Goal: Information Seeking & Learning: Learn about a topic

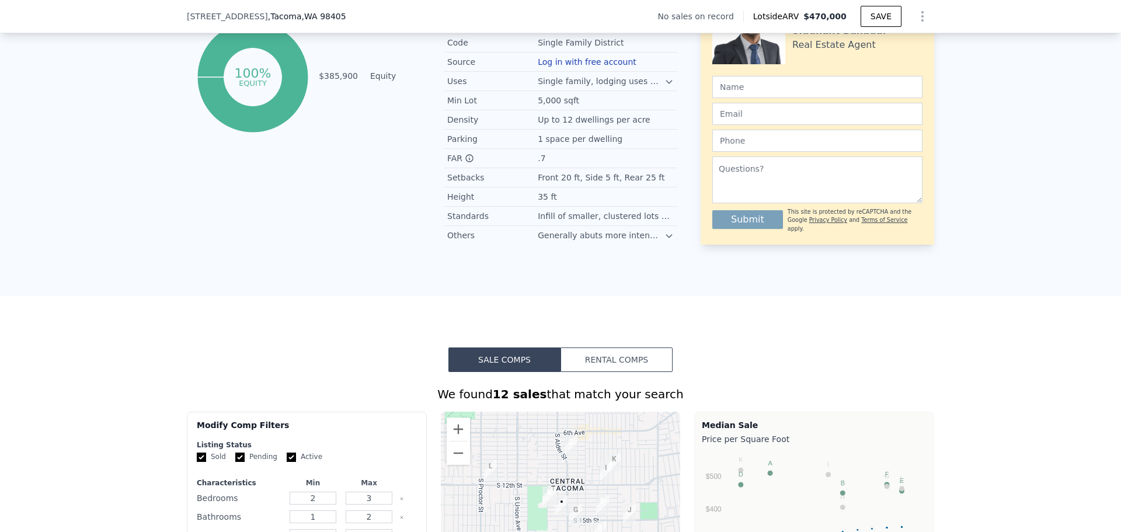
scroll to position [272, 0]
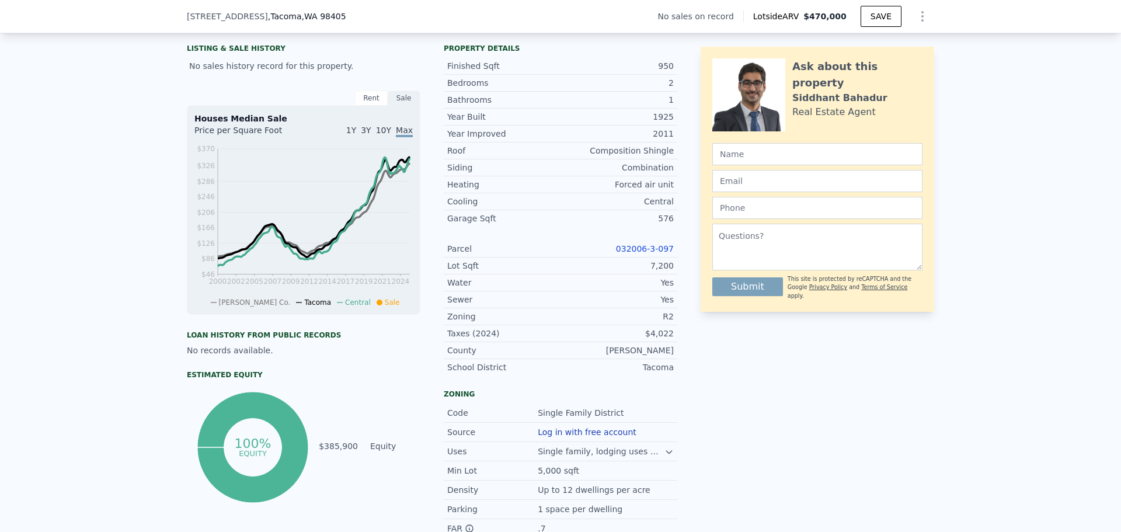
click at [656, 253] on link "032006-3-097" at bounding box center [645, 248] width 58 height 9
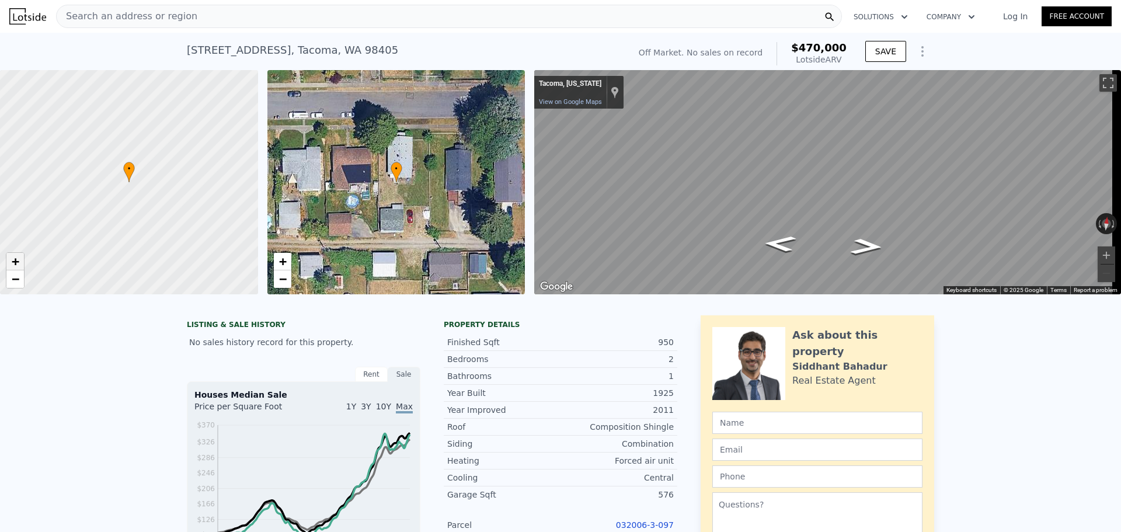
click at [13, 259] on span "+" at bounding box center [16, 261] width 8 height 15
click at [15, 273] on span "−" at bounding box center [16, 279] width 8 height 15
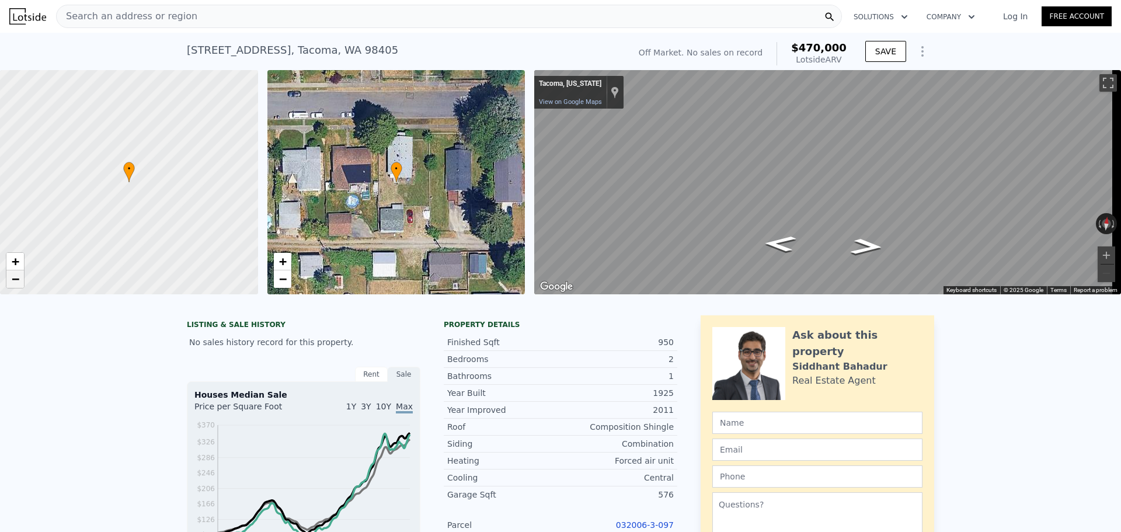
click at [15, 273] on span "−" at bounding box center [16, 279] width 8 height 15
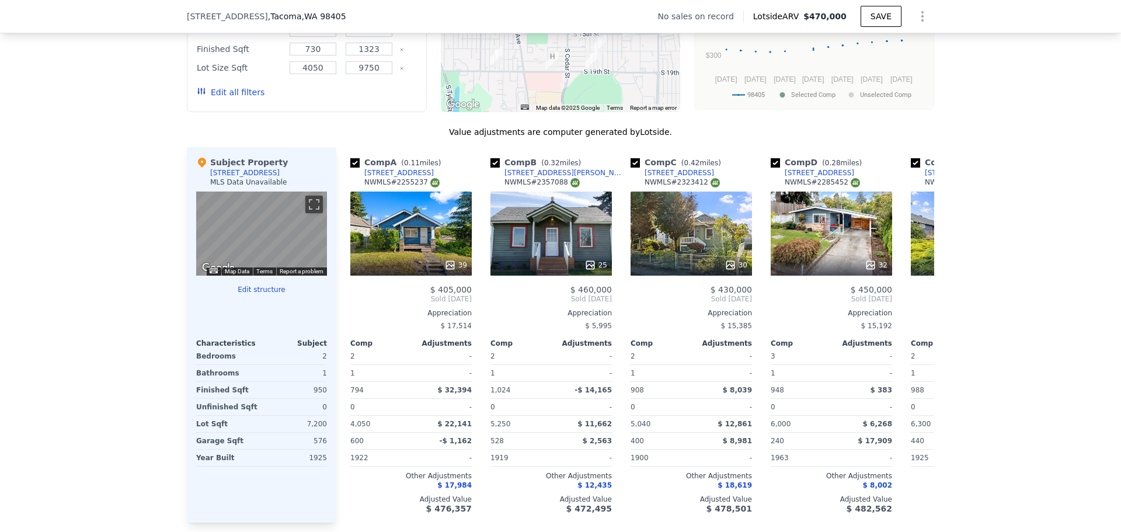
scroll to position [1225, 0]
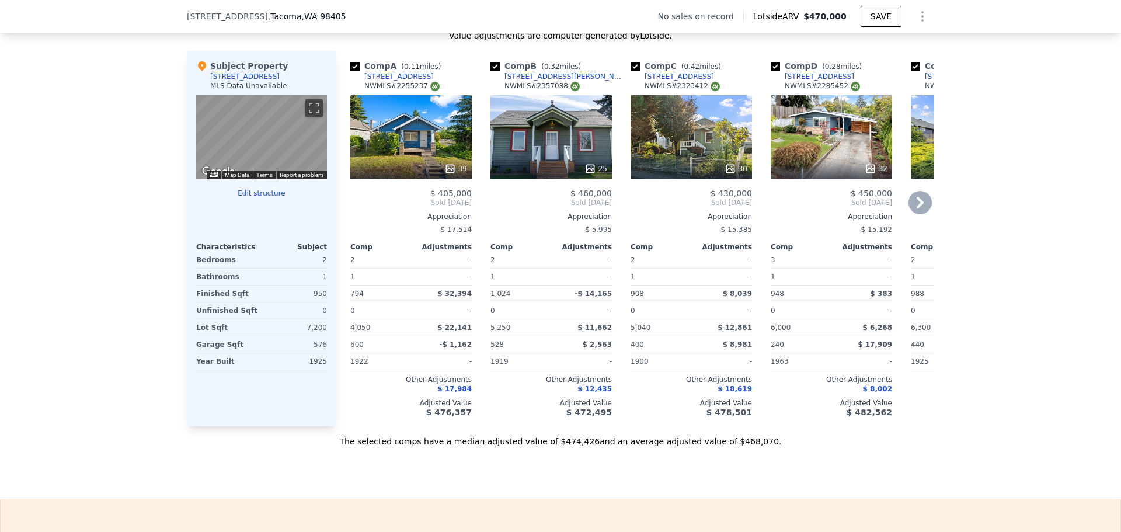
click at [559, 141] on div "25" at bounding box center [550, 137] width 121 height 84
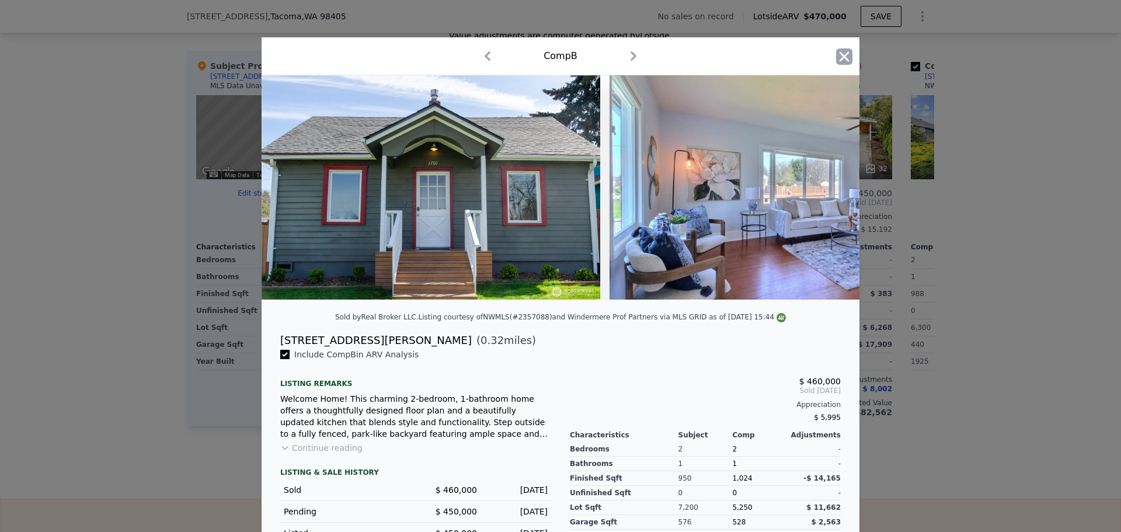
click at [838, 57] on icon "button" at bounding box center [844, 56] width 16 height 16
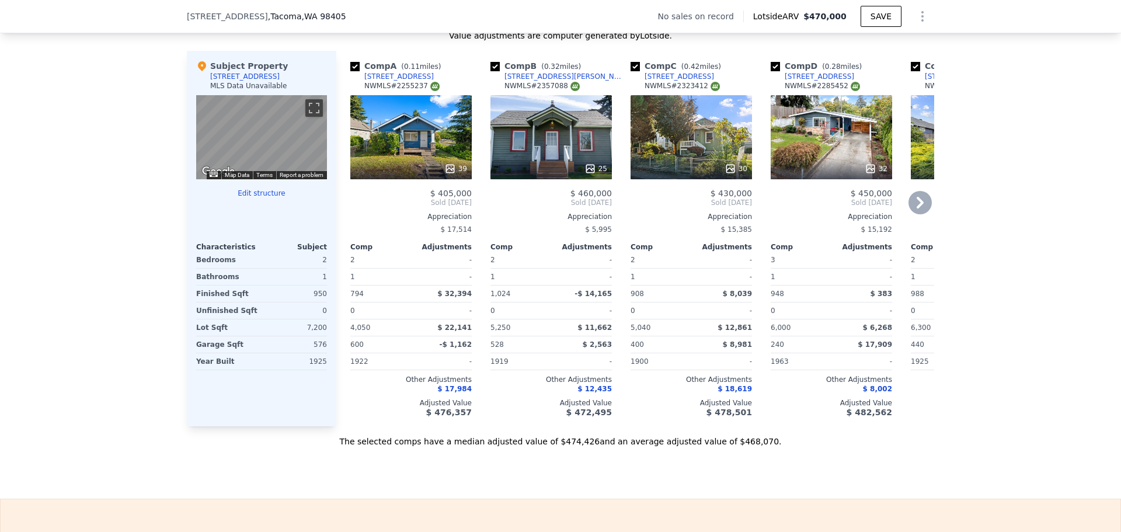
click at [645, 81] on div "3014 S 8th St" at bounding box center [679, 76] width 69 height 9
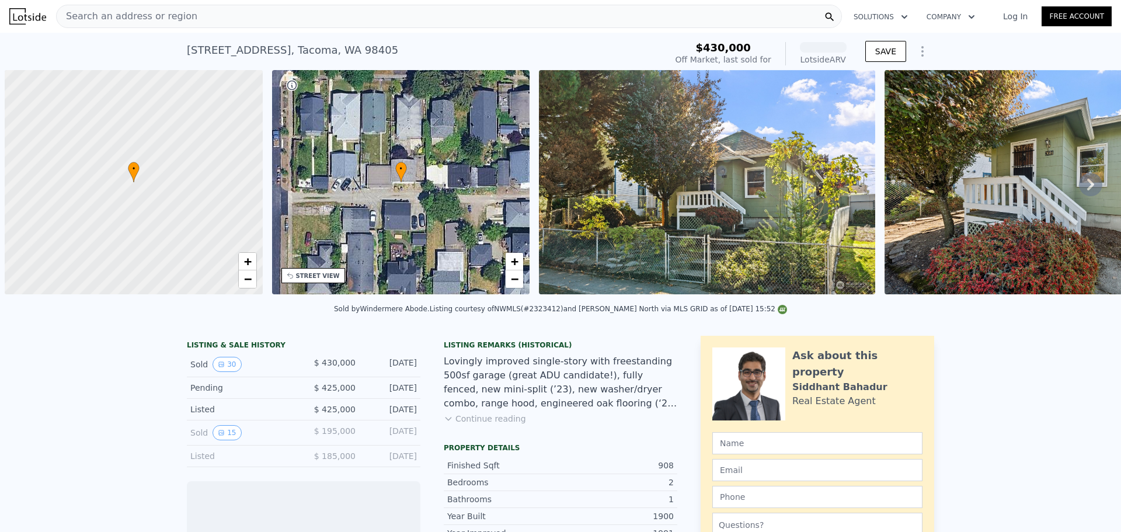
scroll to position [0, 5]
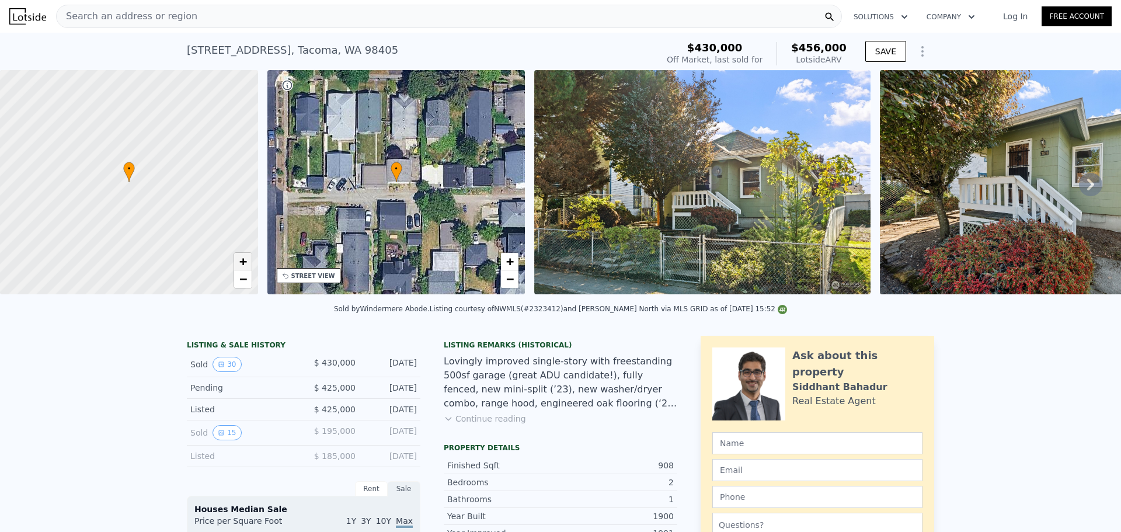
click at [243, 263] on span "+" at bounding box center [243, 261] width 8 height 15
click at [243, 262] on span "+" at bounding box center [243, 261] width 8 height 15
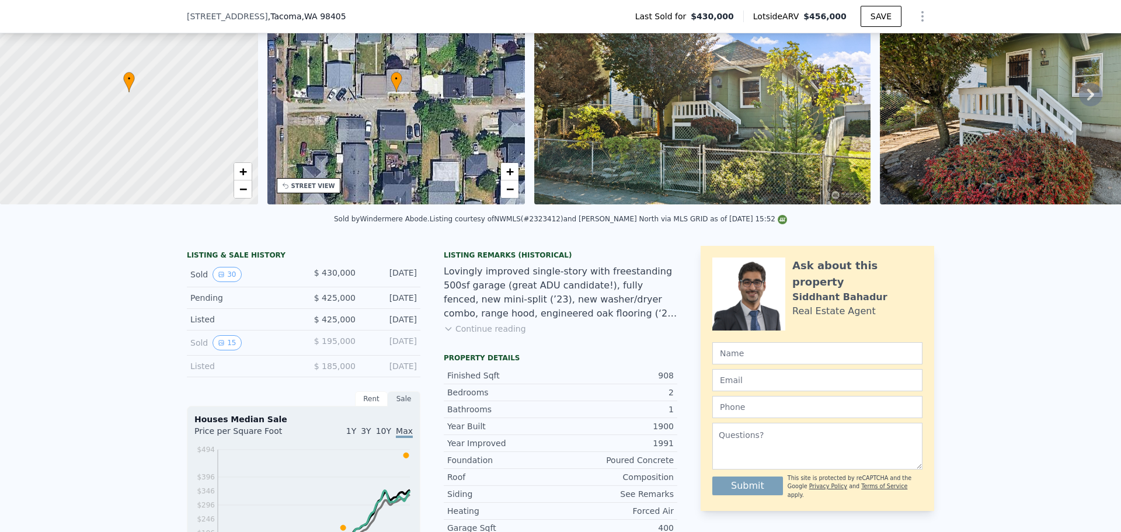
scroll to position [81, 0]
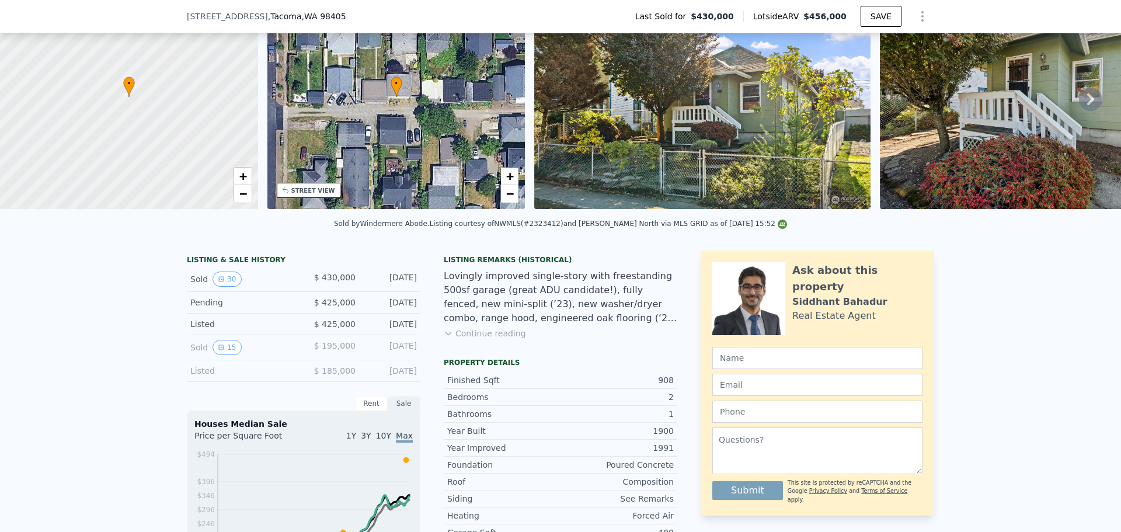
click at [673, 144] on img at bounding box center [702, 97] width 336 height 224
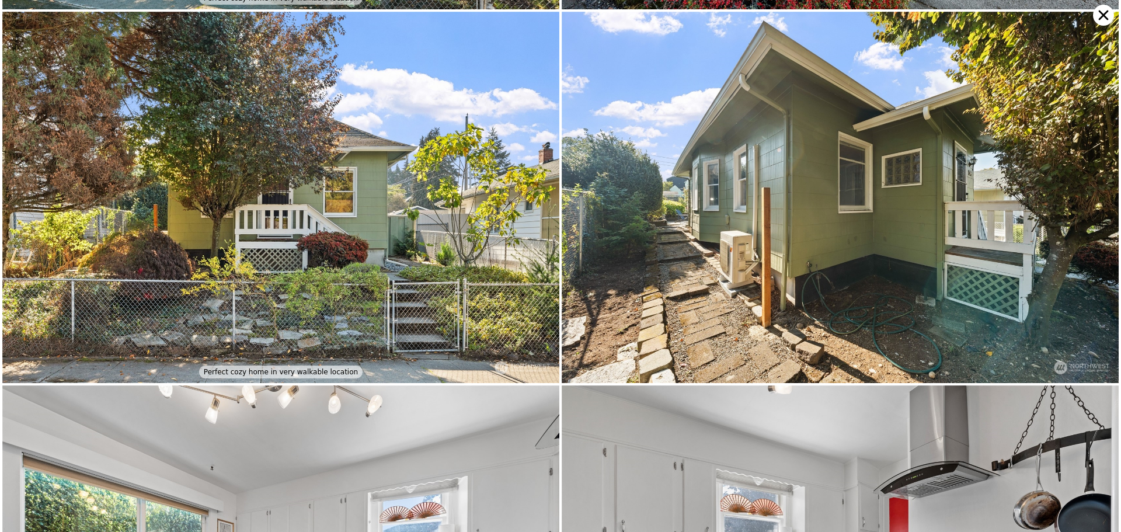
scroll to position [0, 0]
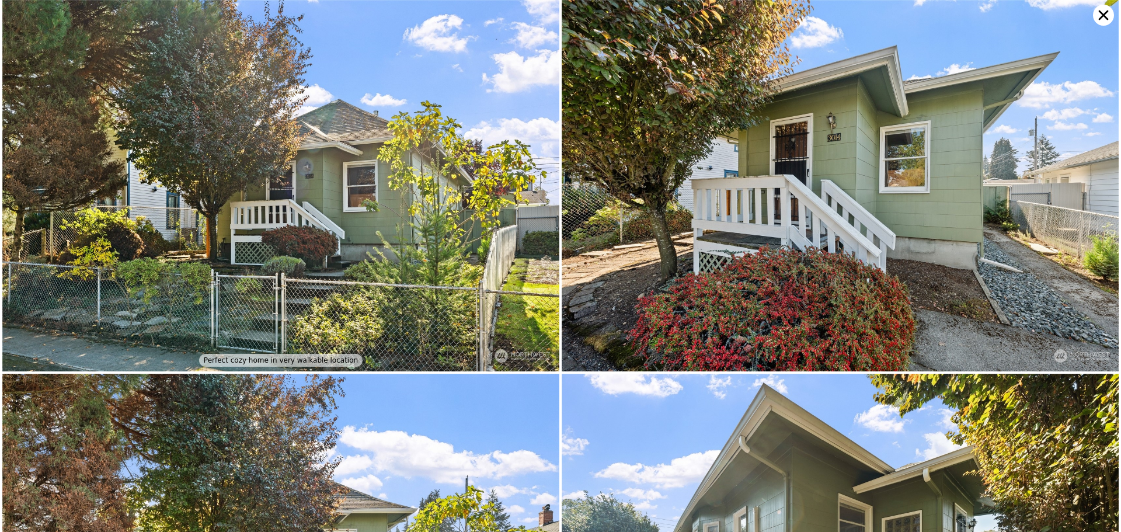
click at [1101, 16] on icon at bounding box center [1103, 15] width 21 height 21
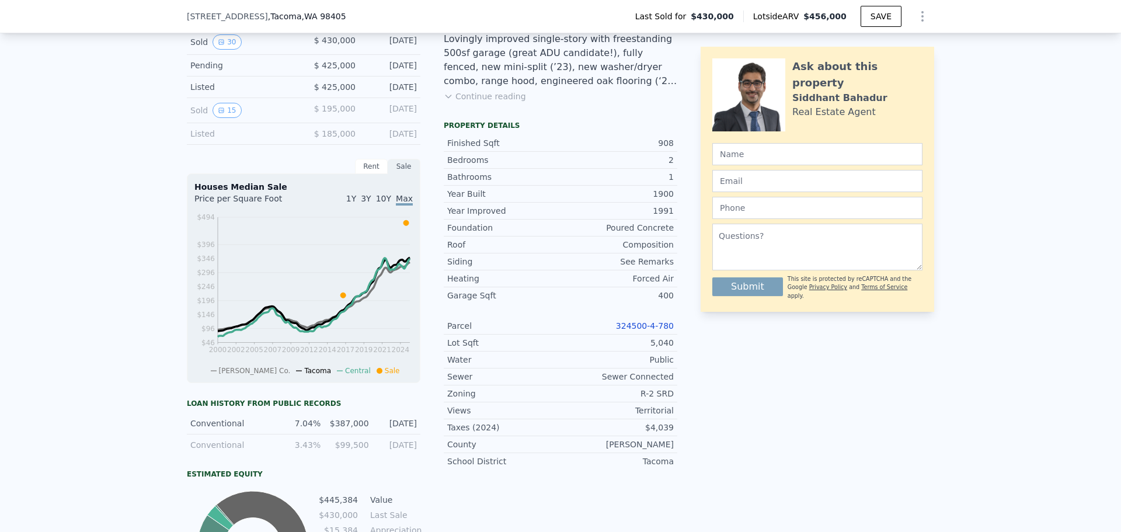
scroll to position [314, 0]
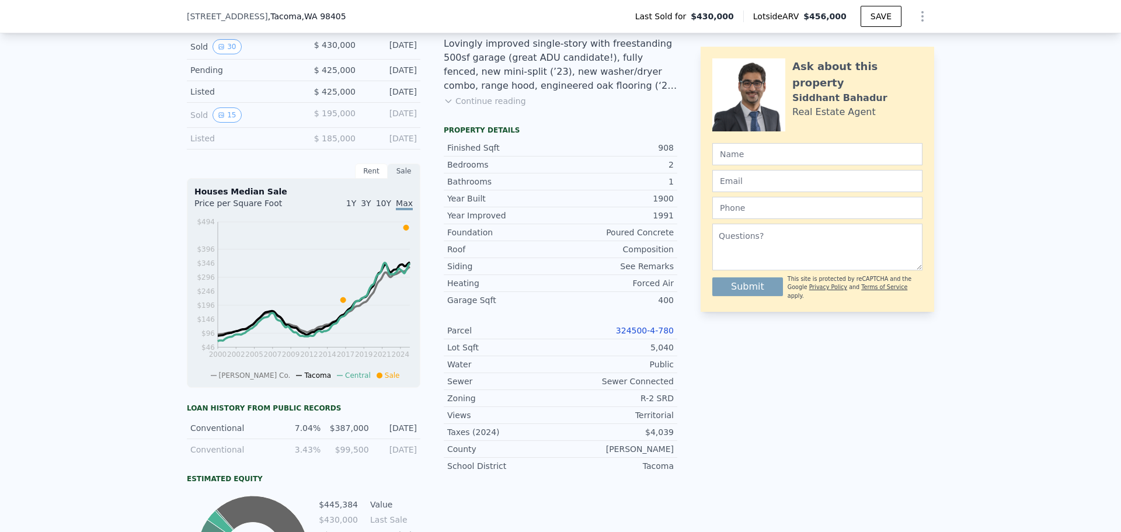
click at [641, 335] on link "324500-4-780" at bounding box center [645, 330] width 58 height 9
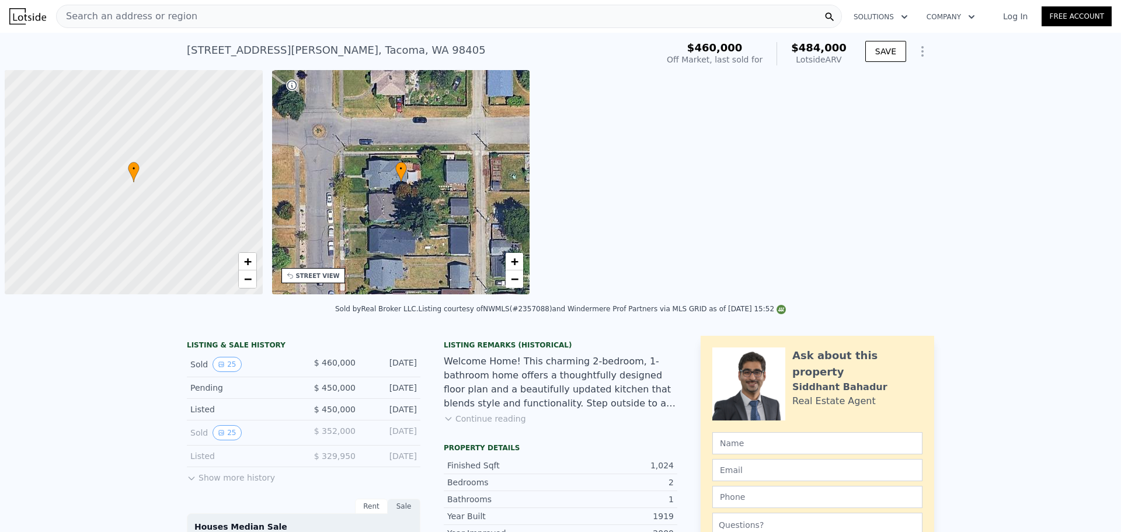
scroll to position [0, 5]
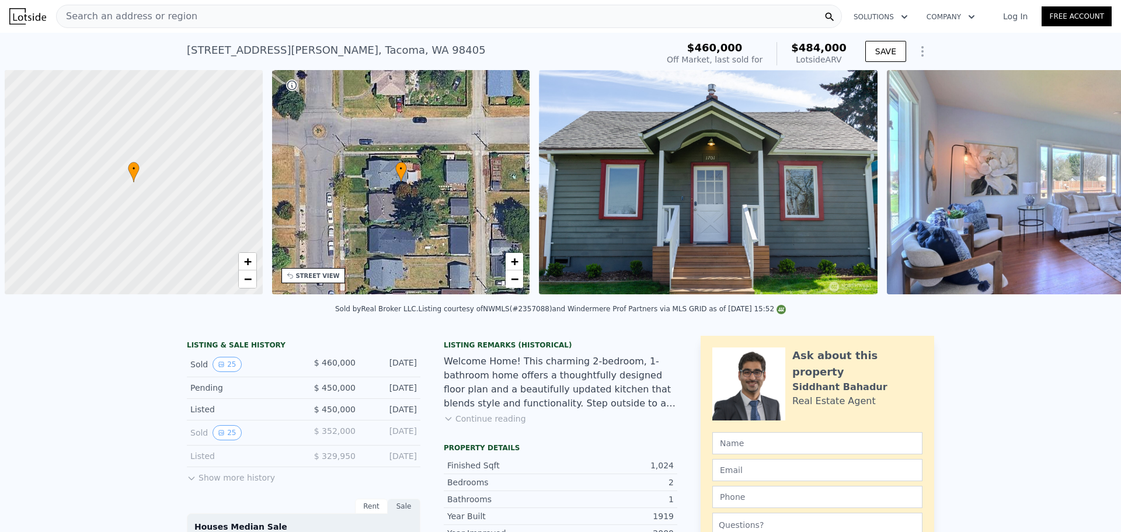
scroll to position [0, 5]
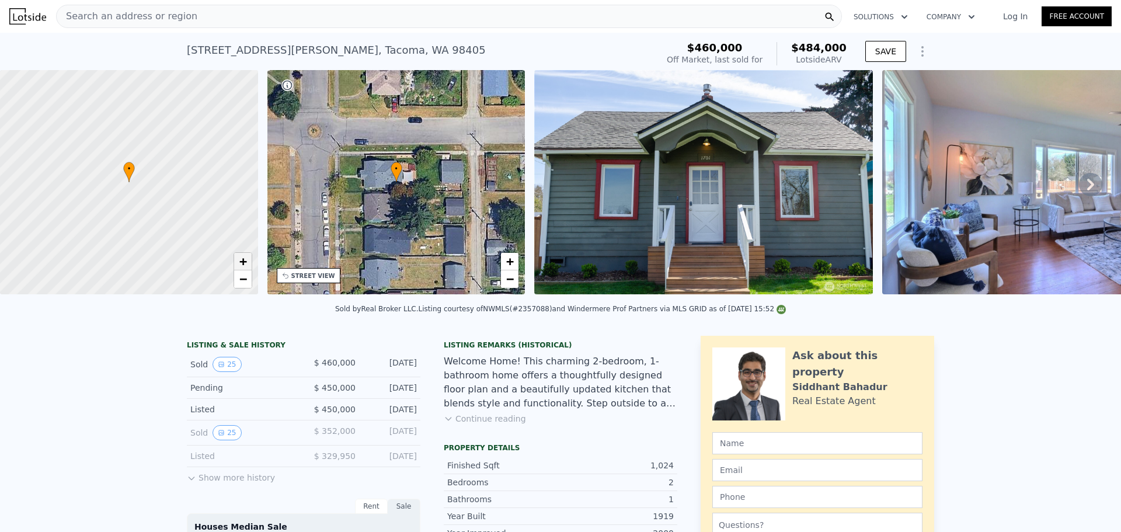
click at [242, 262] on span "+" at bounding box center [243, 261] width 8 height 15
click at [624, 179] on img at bounding box center [703, 182] width 339 height 224
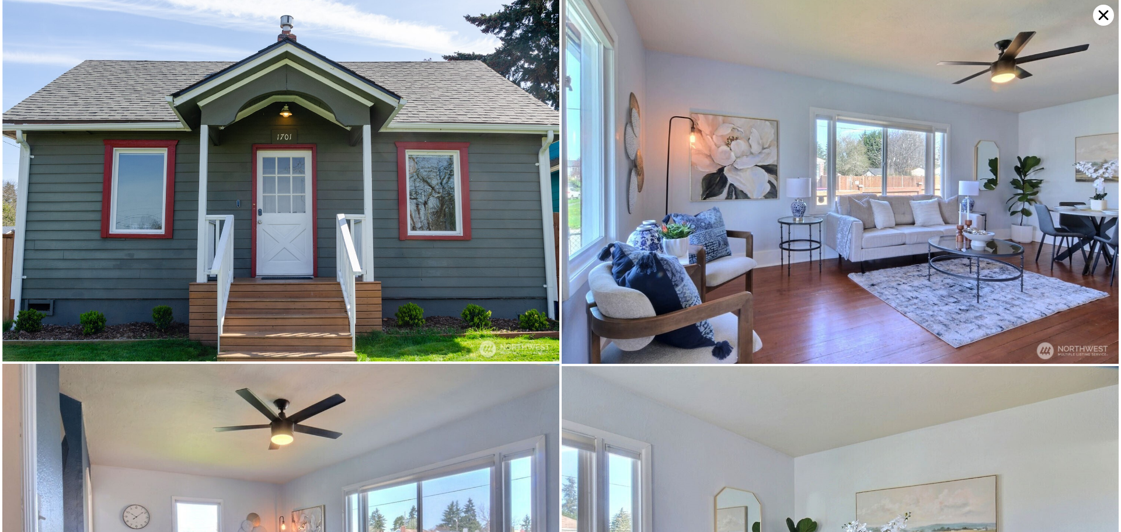
scroll to position [0, 0]
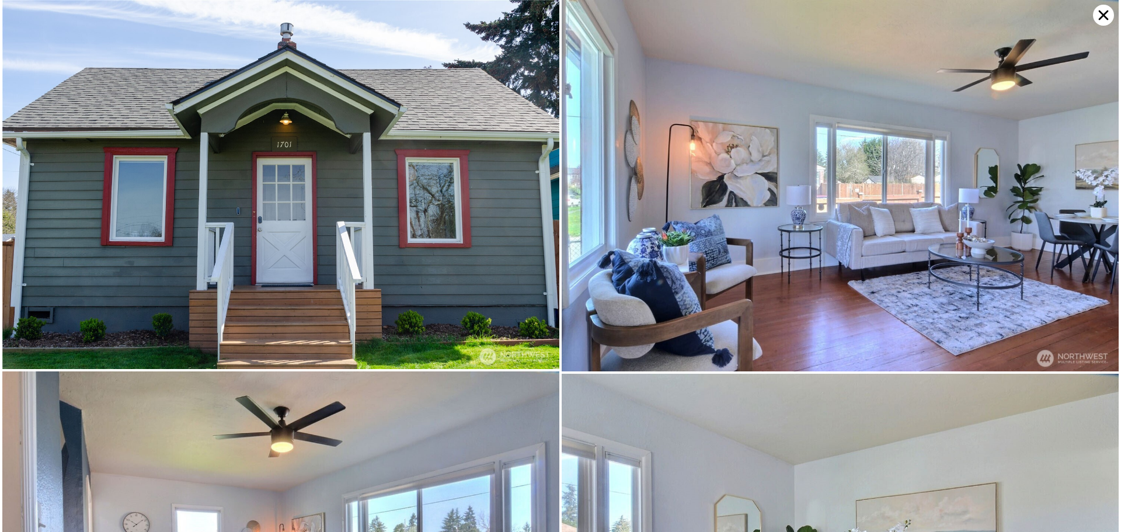
click at [1106, 9] on icon at bounding box center [1103, 15] width 21 height 21
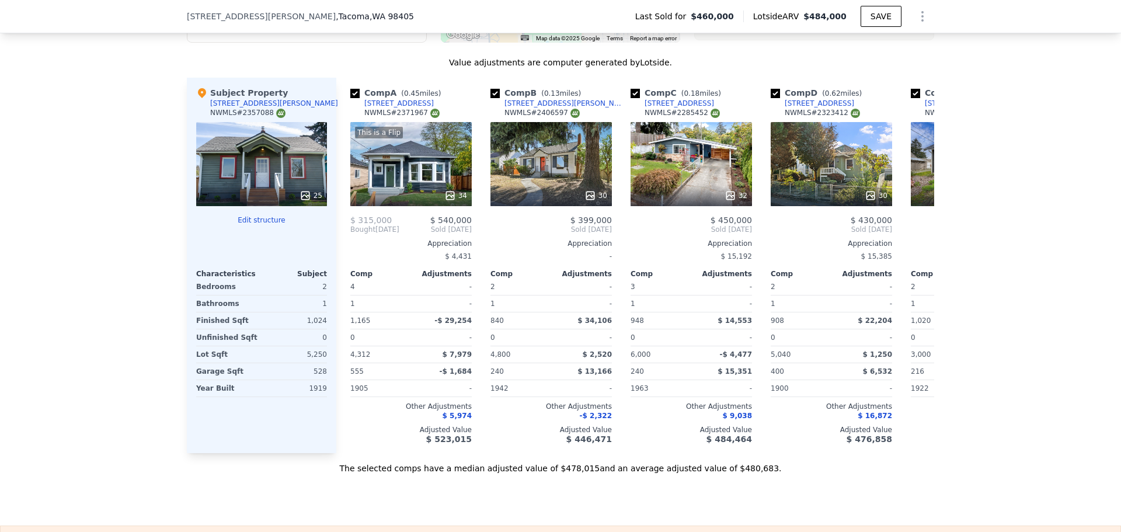
scroll to position [1345, 0]
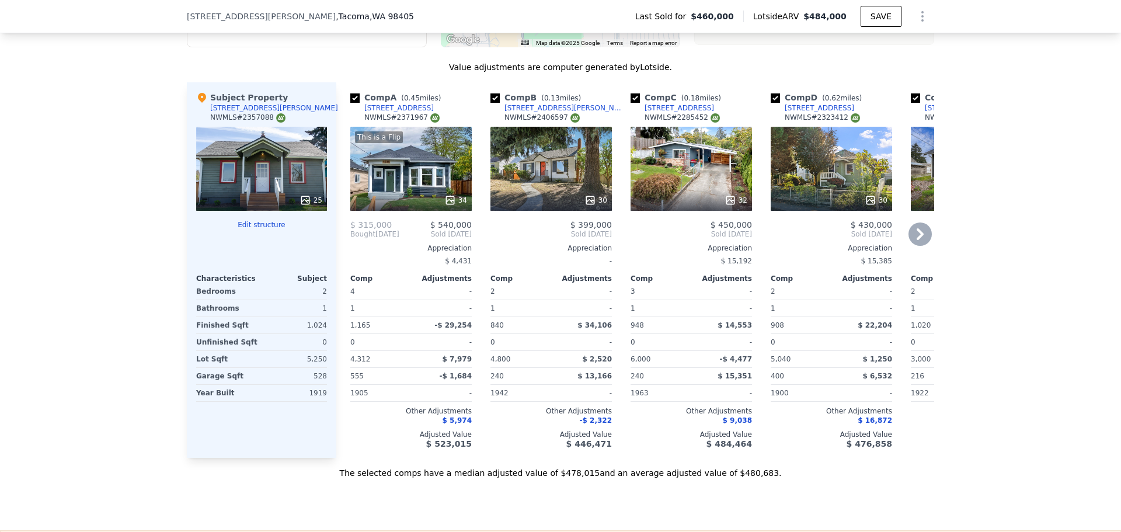
click at [515, 113] on div "[STREET_ADDRESS][PERSON_NAME]" at bounding box center [564, 107] width 121 height 9
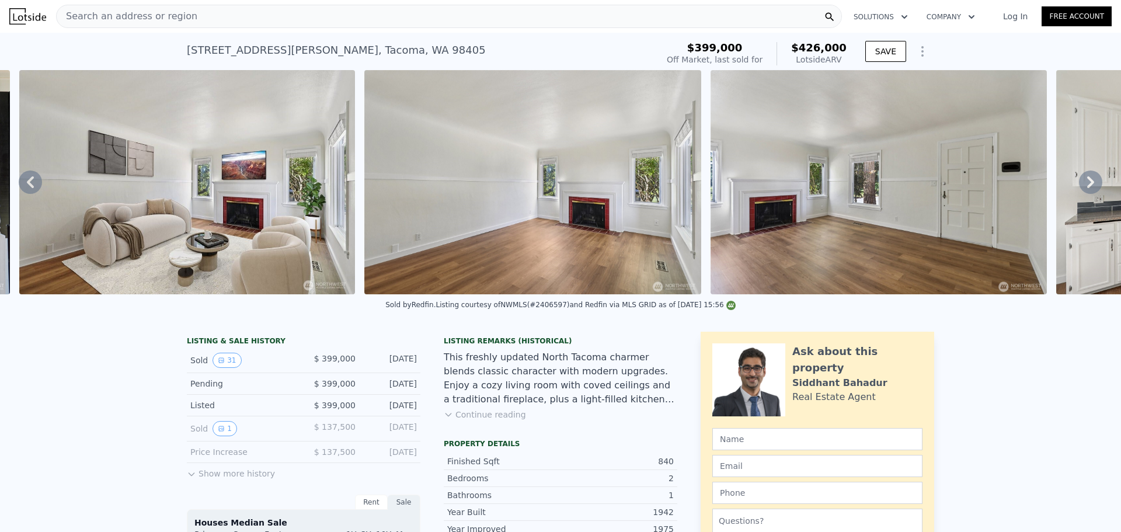
scroll to position [0, 1572]
